Goal: Navigation & Orientation: Find specific page/section

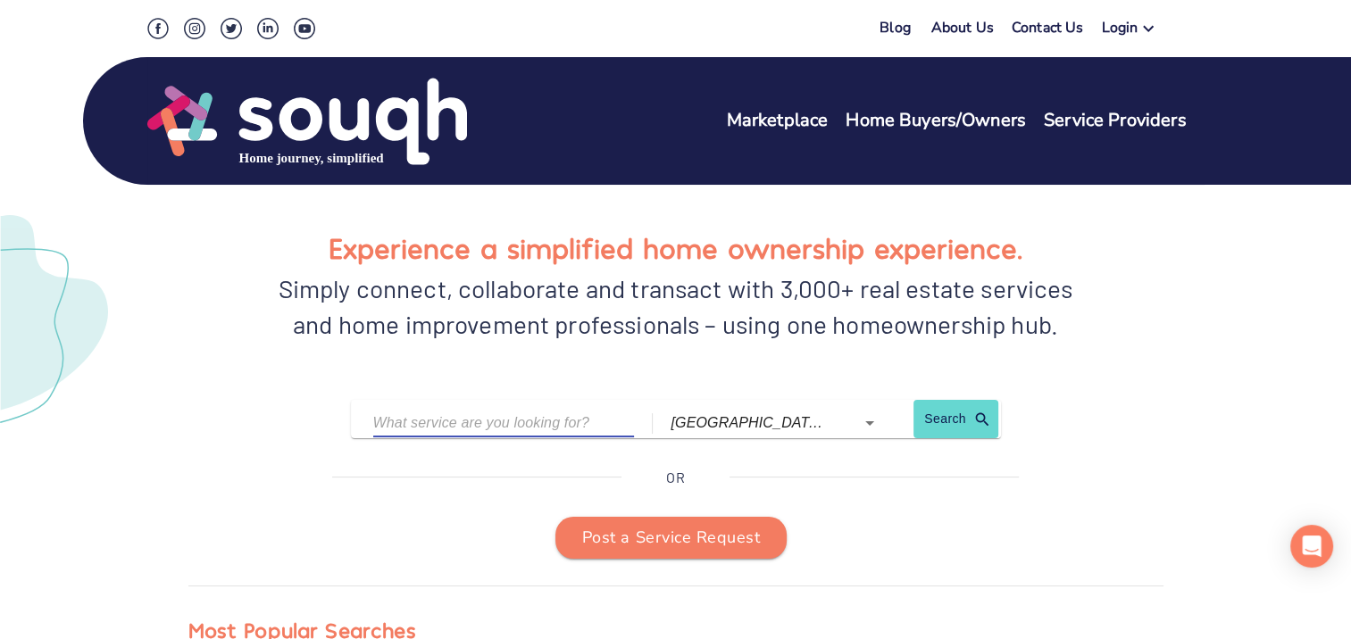
click at [387, 418] on input "text" at bounding box center [490, 423] width 235 height 28
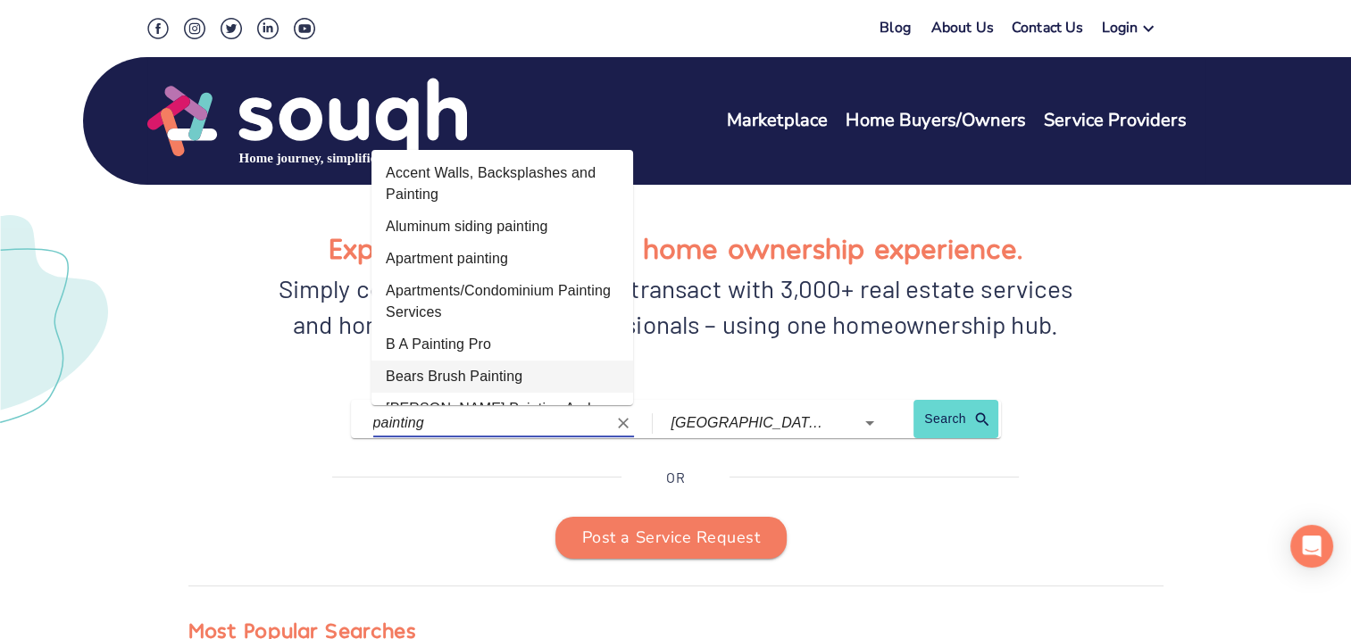
type input "painting"
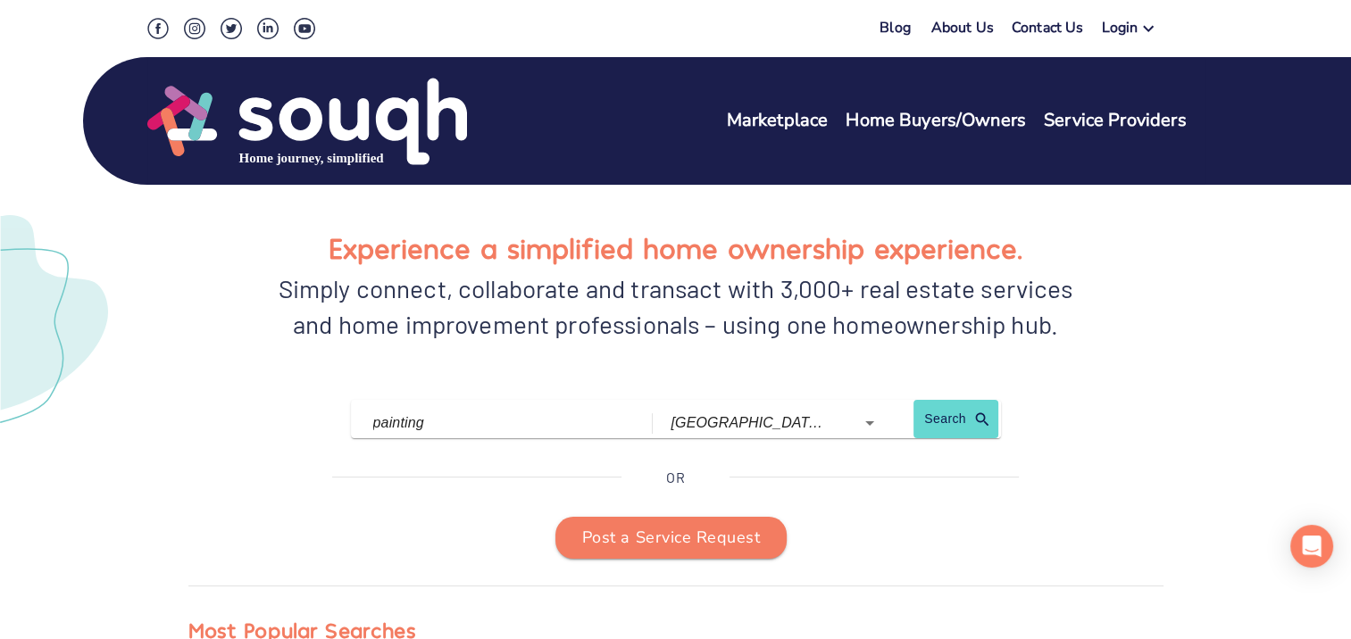
click at [954, 436] on link "Search" at bounding box center [948, 423] width 71 height 29
click at [961, 414] on link "Search" at bounding box center [948, 423] width 71 height 29
click at [935, 425] on link "Search" at bounding box center [948, 423] width 71 height 29
click at [937, 420] on link "Search" at bounding box center [948, 423] width 71 height 29
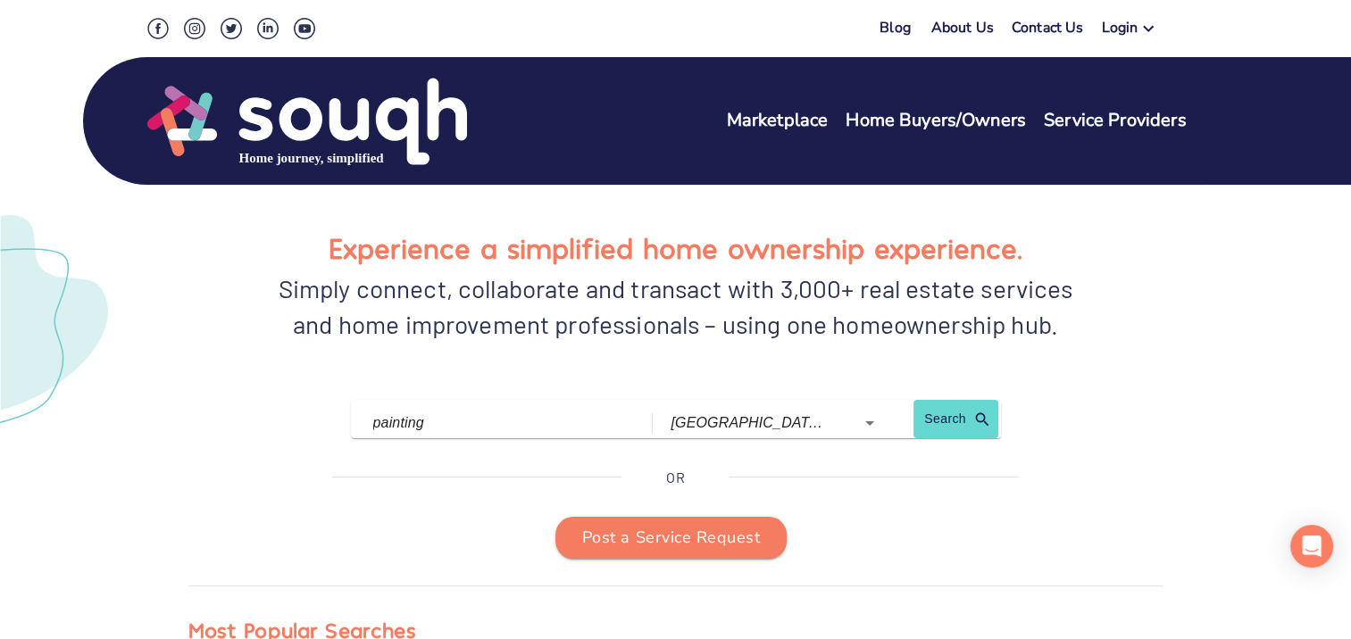
click at [937, 420] on link "Search" at bounding box center [948, 423] width 71 height 29
click at [1150, 126] on link "Service Providers" at bounding box center [1114, 121] width 143 height 26
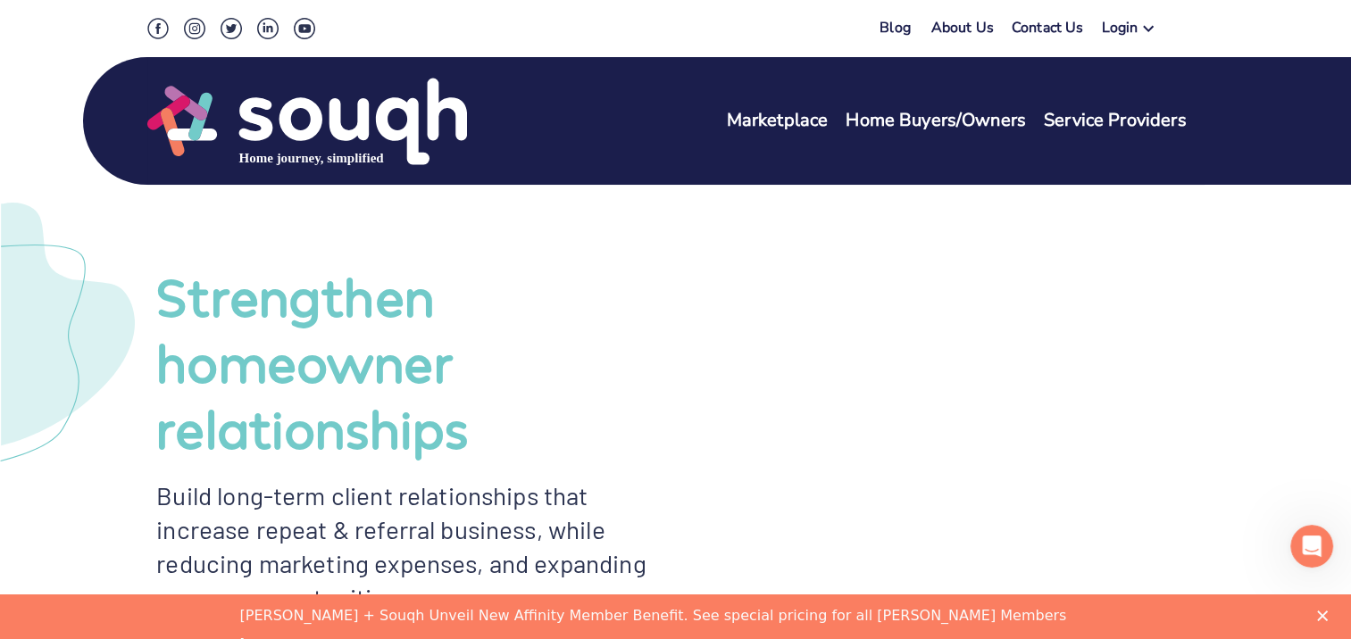
click at [1327, 616] on icon "Close" at bounding box center [1322, 616] width 11 height 11
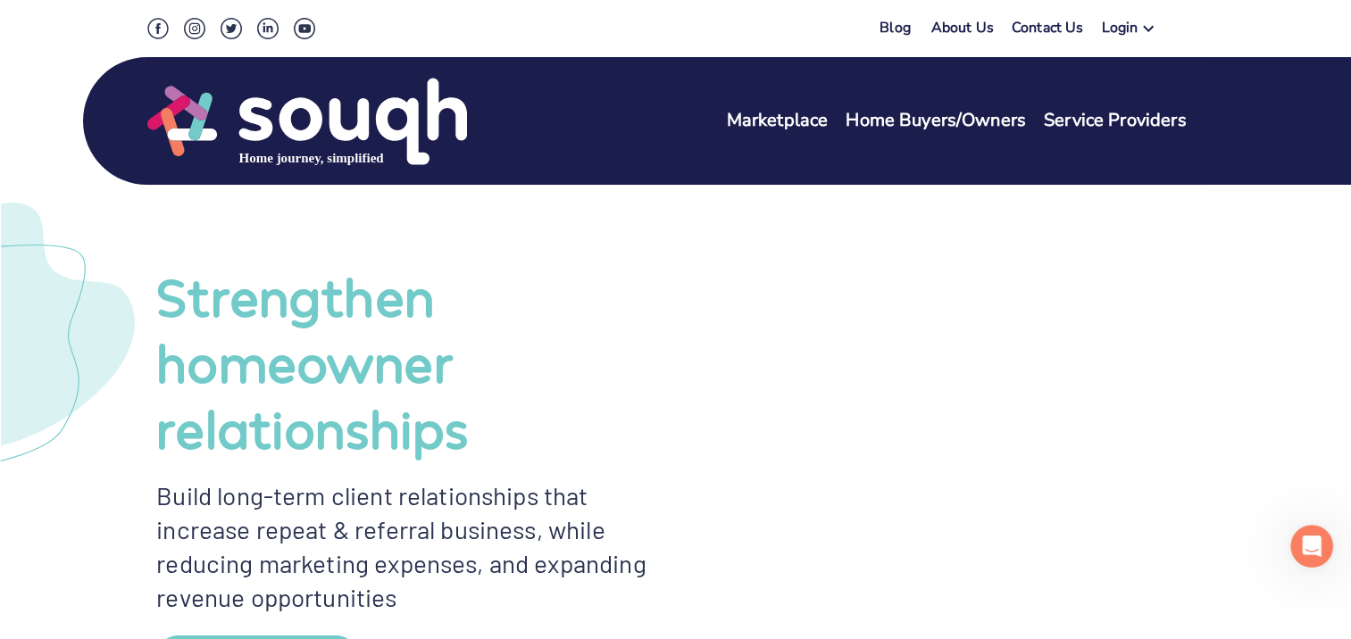
click at [807, 118] on link "Marketplace" at bounding box center [778, 121] width 102 height 26
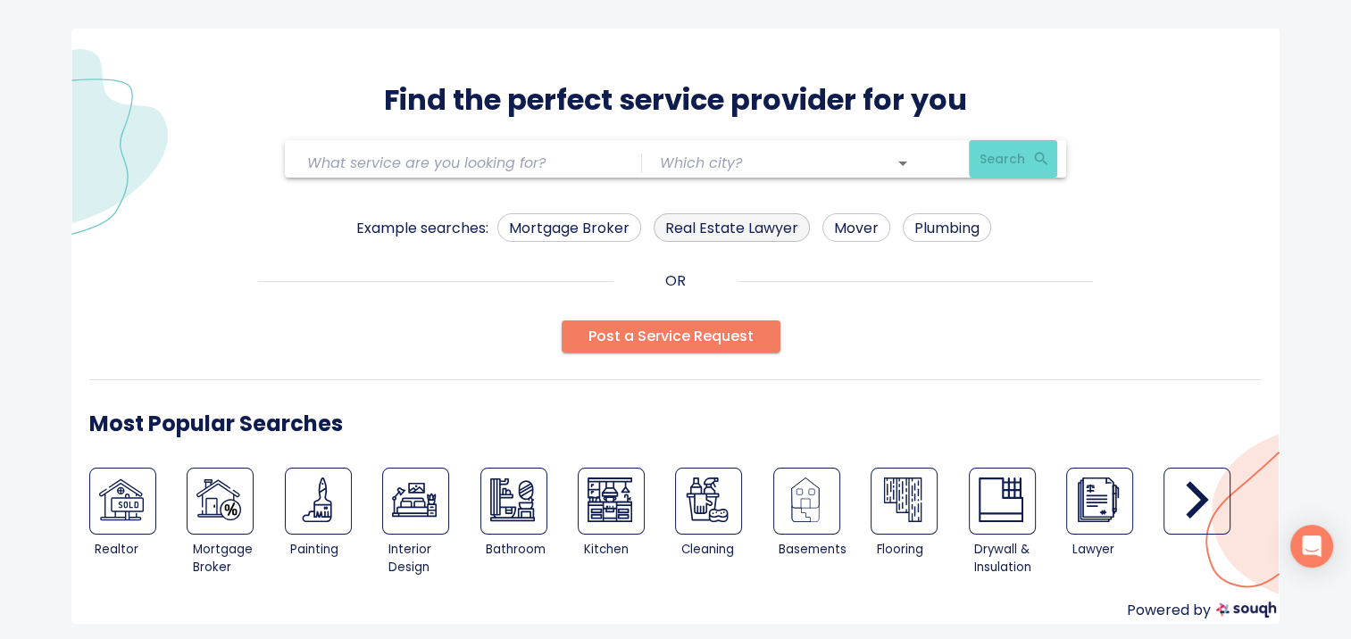
click at [711, 217] on span "Real Estate Lawyer" at bounding box center [731, 228] width 154 height 22
type input "Real Estate Lawyer"
click at [871, 225] on span "Mover" at bounding box center [856, 228] width 66 height 22
type input "Mover"
click at [949, 225] on span "Plumbing" at bounding box center [946, 228] width 87 height 22
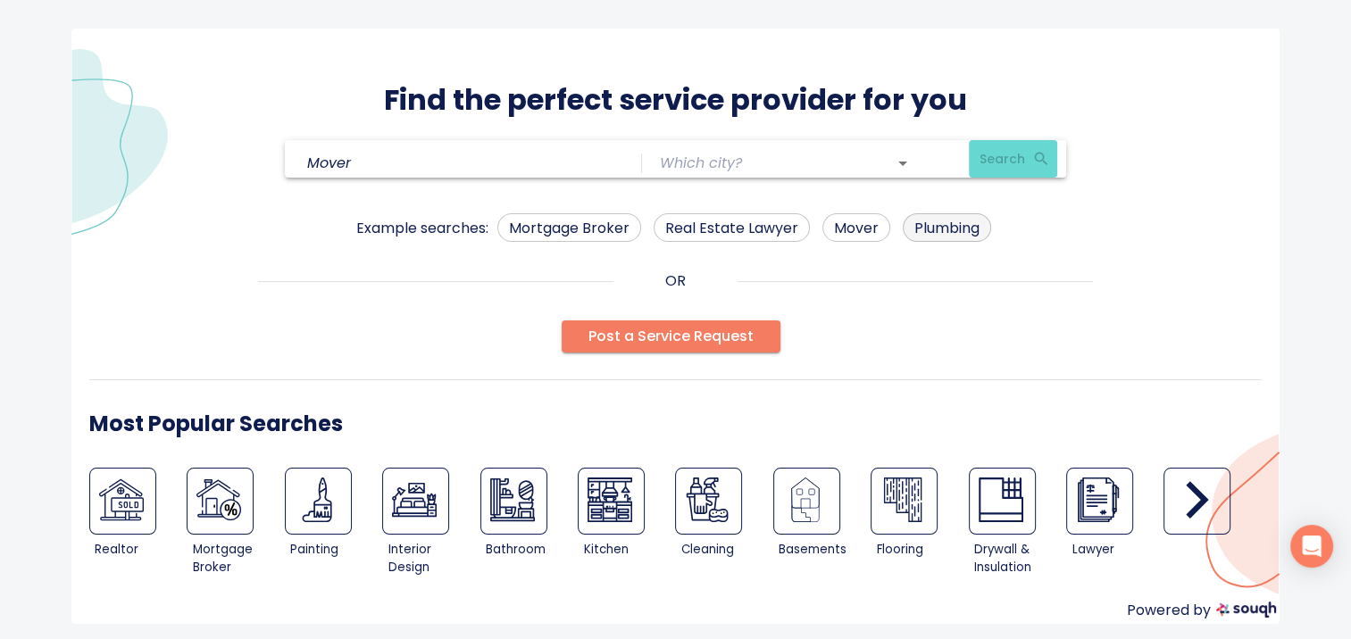
type input "Plumbing"
click at [538, 232] on span "Mortgage Broker" at bounding box center [569, 228] width 142 height 22
type input "Mortgage Broker"
